Goal: Transaction & Acquisition: Purchase product/service

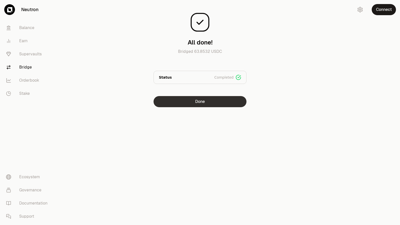
click at [192, 102] on button "Done" at bounding box center [199, 101] width 93 height 11
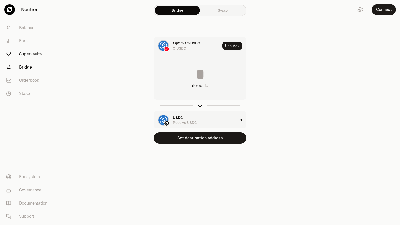
click at [23, 55] on link "Supervaults" at bounding box center [28, 53] width 52 height 13
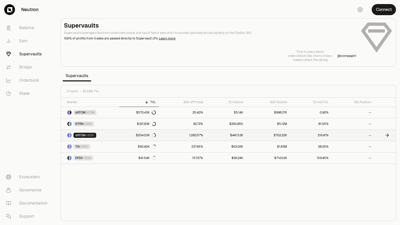
click at [130, 135] on link "$204.03K" at bounding box center [138, 134] width 39 height 11
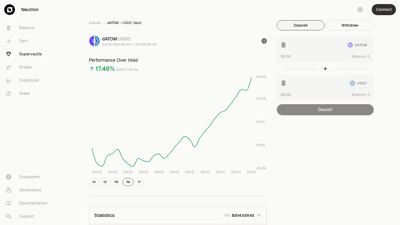
click at [381, 10] on button "Connect" at bounding box center [384, 9] width 24 height 11
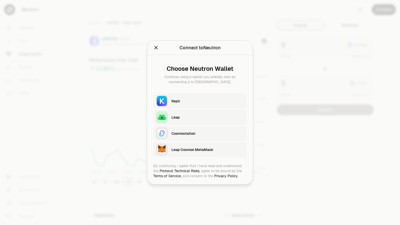
click at [206, 98] on div "Keplr" at bounding box center [207, 100] width 72 height 5
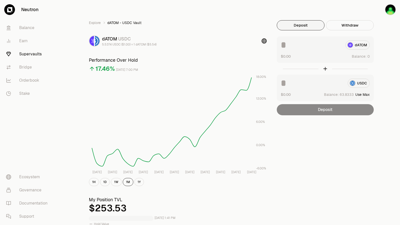
click at [364, 94] on button "Use Max" at bounding box center [362, 94] width 14 height 5
type input "*********"
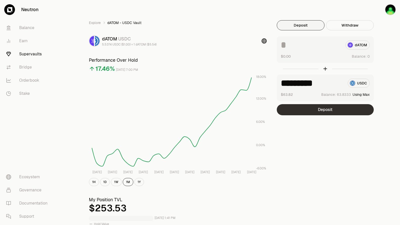
click at [343, 109] on button "Deposit" at bounding box center [325, 109] width 97 height 11
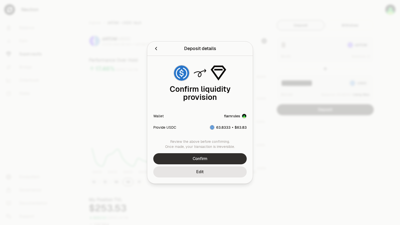
click at [229, 158] on button "Confirm" at bounding box center [199, 158] width 93 height 11
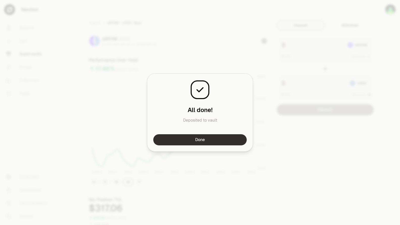
click at [225, 139] on button "Done" at bounding box center [199, 139] width 93 height 11
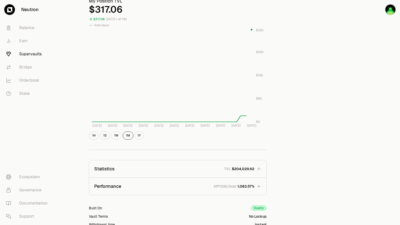
scroll to position [202, 0]
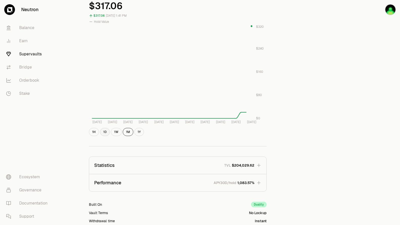
click at [107, 132] on button "1D" at bounding box center [105, 132] width 10 height 8
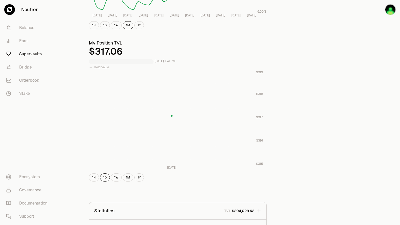
scroll to position [131, 0]
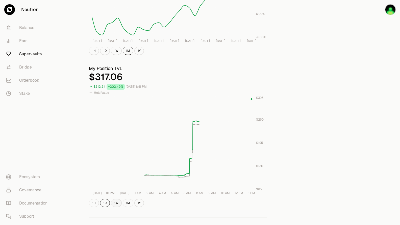
click at [116, 204] on button "1W" at bounding box center [116, 203] width 11 height 8
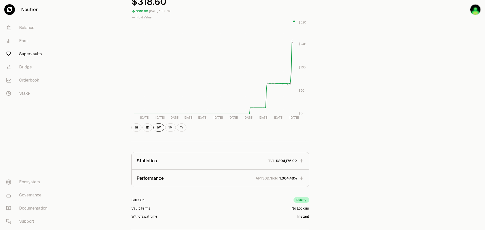
scroll to position [207, 0]
click at [25, 57] on link "Supervaults" at bounding box center [28, 53] width 52 height 13
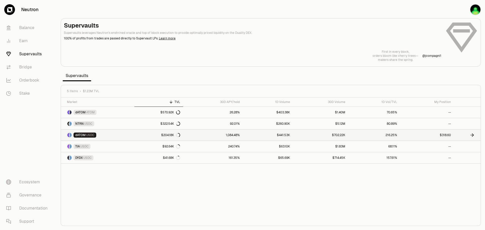
click at [235, 135] on link "1,084.48%" at bounding box center [213, 134] width 60 height 11
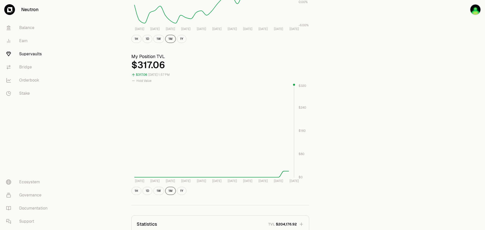
scroll to position [151, 0]
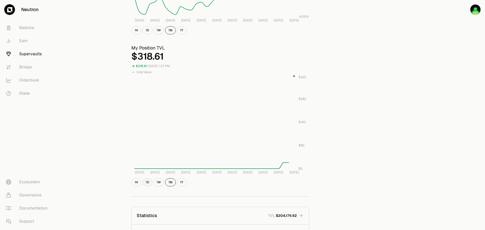
click at [148, 184] on button "1D" at bounding box center [147, 182] width 10 height 8
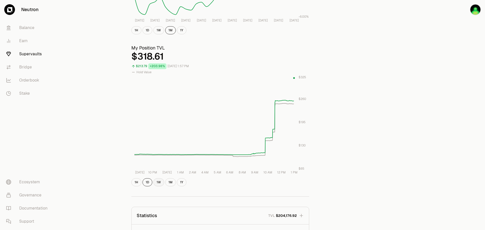
click at [154, 182] on button "1W" at bounding box center [158, 182] width 11 height 8
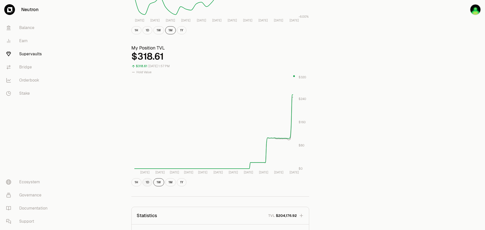
click at [145, 182] on button "1D" at bounding box center [147, 182] width 10 height 8
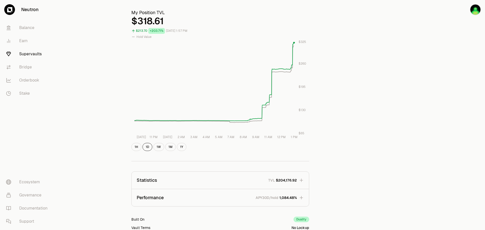
scroll to position [227, 0]
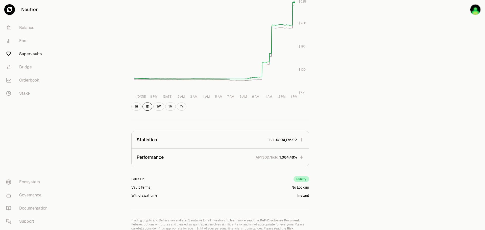
click at [302, 157] on icon "button" at bounding box center [300, 156] width 3 height 3
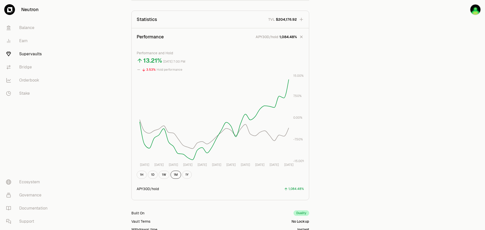
scroll to position [353, 0]
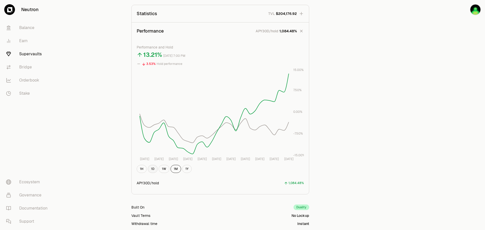
click at [153, 170] on button "1D" at bounding box center [153, 169] width 10 height 8
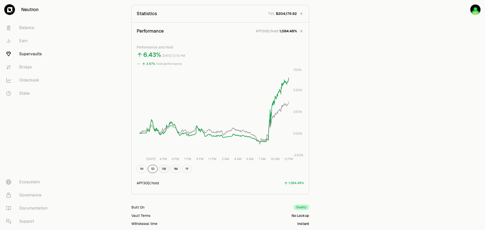
click at [165, 168] on button "1W" at bounding box center [163, 169] width 11 height 8
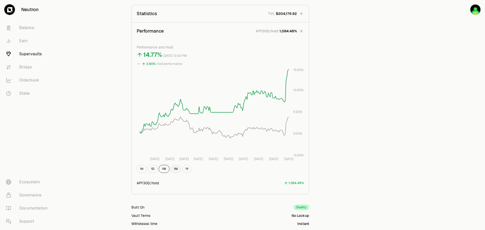
click at [174, 168] on button "1M" at bounding box center [175, 169] width 11 height 8
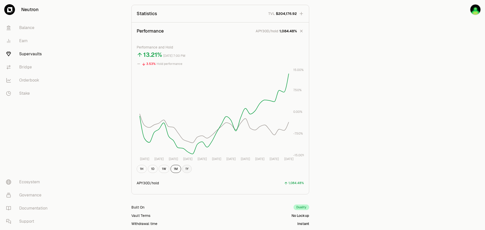
click at [188, 169] on button "1Y" at bounding box center [187, 169] width 10 height 8
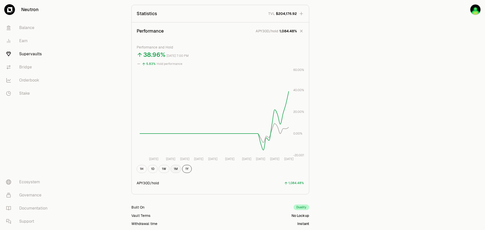
click at [175, 166] on button "1M" at bounding box center [175, 169] width 11 height 8
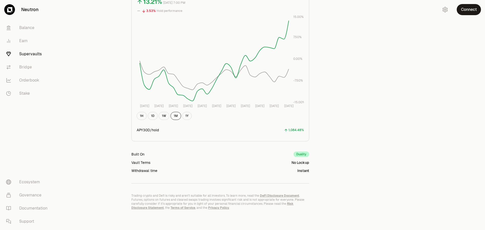
scroll to position [201, 0]
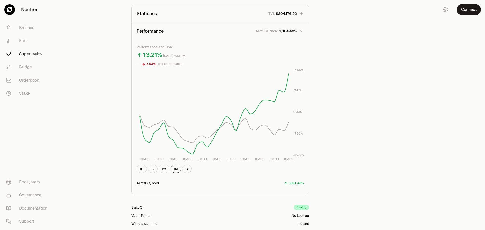
click at [27, 56] on link "Supervaults" at bounding box center [28, 53] width 52 height 13
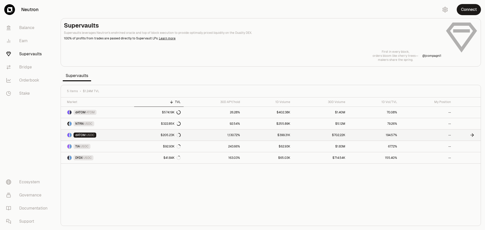
click at [201, 135] on link "1,130.72%" at bounding box center [212, 134] width 59 height 11
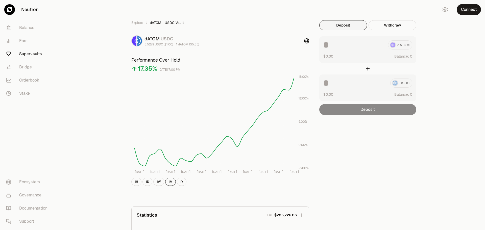
click at [28, 54] on link "Supervaults" at bounding box center [28, 53] width 52 height 13
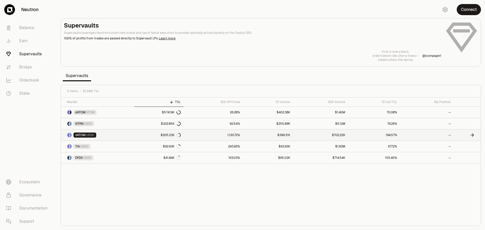
click at [208, 137] on link "1,130.72%" at bounding box center [212, 134] width 59 height 11
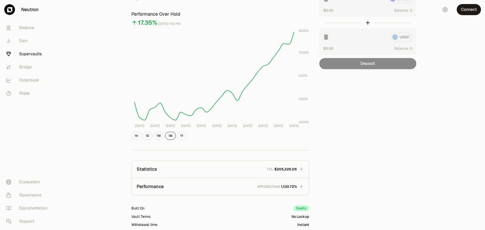
scroll to position [50, 0]
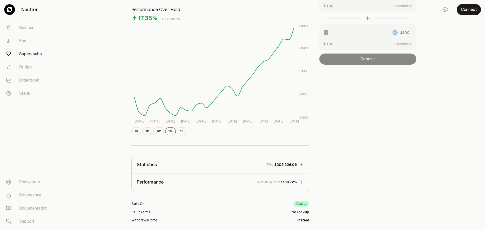
click at [150, 132] on button "1D" at bounding box center [147, 131] width 10 height 8
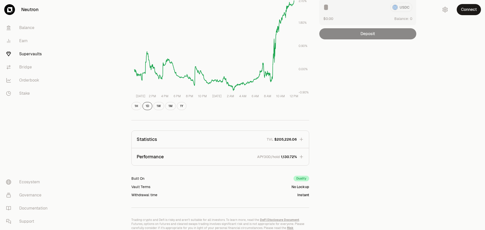
scroll to position [100, 0]
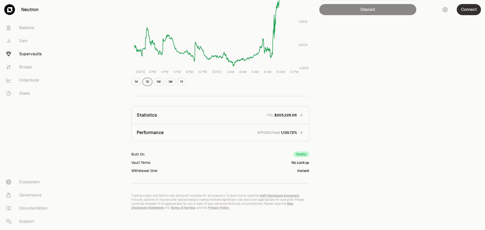
click at [400, 14] on button "Connect" at bounding box center [468, 9] width 24 height 11
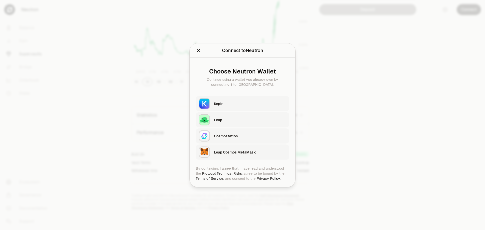
click at [253, 103] on div "Keplr" at bounding box center [250, 103] width 72 height 5
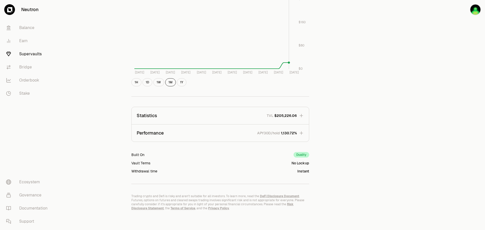
scroll to position [252, 0]
click at [303, 116] on icon "button" at bounding box center [301, 115] width 5 height 5
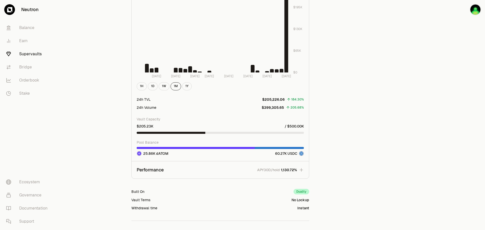
scroll to position [580, 0]
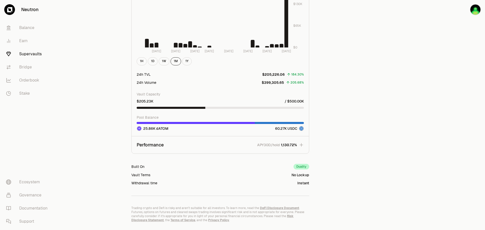
click at [303, 145] on icon "button" at bounding box center [301, 144] width 5 height 5
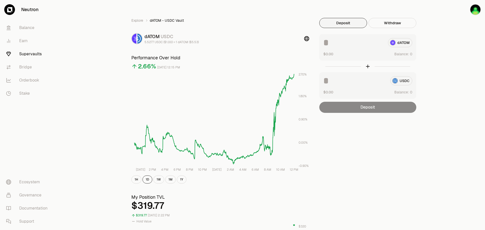
scroll to position [0, 0]
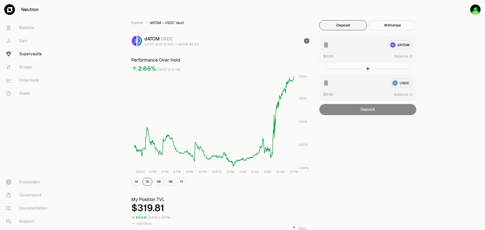
click at [150, 182] on button "1D" at bounding box center [147, 182] width 10 height 8
click at [161, 180] on button "1W" at bounding box center [158, 182] width 11 height 8
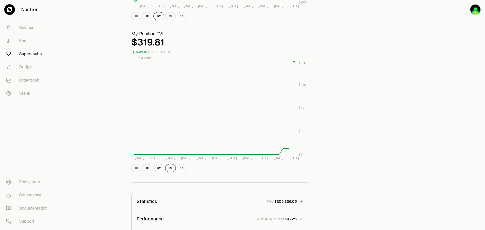
scroll to position [177, 0]
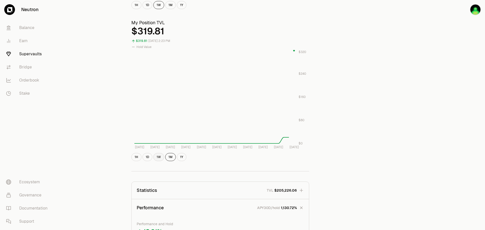
click at [158, 155] on button "1W" at bounding box center [158, 157] width 11 height 8
click at [150, 155] on button "1D" at bounding box center [147, 157] width 10 height 8
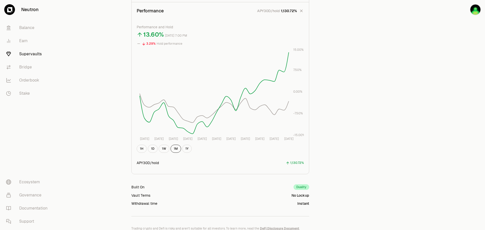
scroll to position [379, 0]
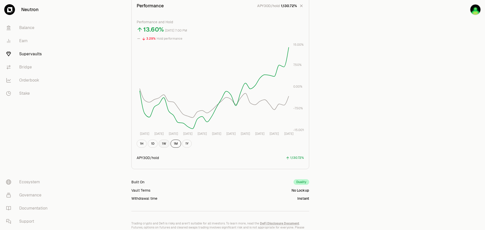
click at [167, 141] on button "1W" at bounding box center [163, 144] width 11 height 8
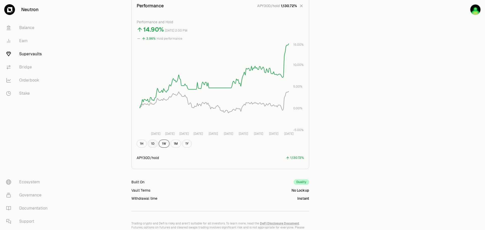
click at [154, 143] on button "1D" at bounding box center [153, 144] width 10 height 8
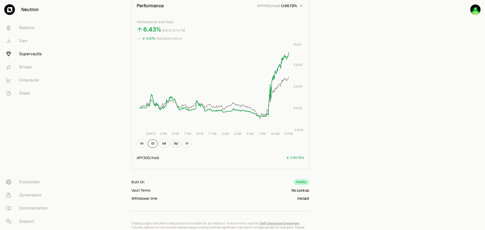
click at [177, 143] on button "1M" at bounding box center [175, 144] width 11 height 8
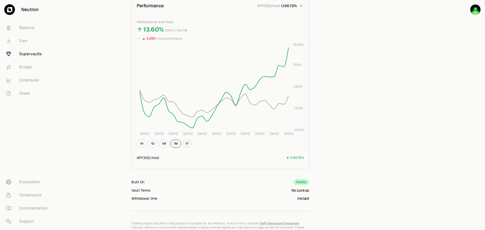
click at [186, 143] on button "1Y" at bounding box center [187, 144] width 10 height 8
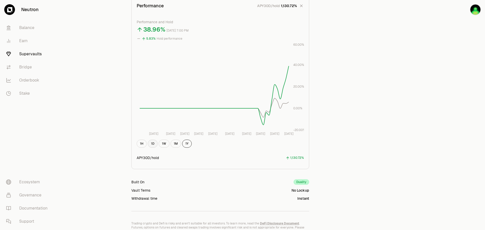
click at [151, 146] on button "1D" at bounding box center [153, 144] width 10 height 8
click at [138, 147] on div "1H 1D 1W 1M 1Y" at bounding box center [220, 144] width 167 height 8
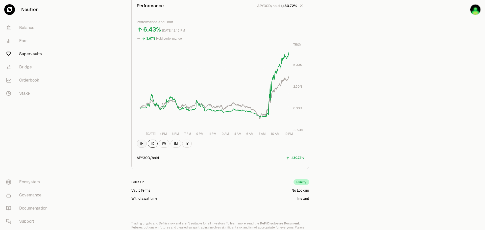
click at [140, 146] on button "1H" at bounding box center [142, 144] width 10 height 8
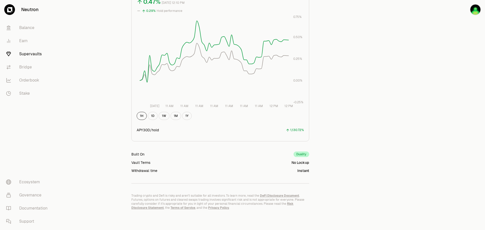
scroll to position [255, 0]
